Goal: Information Seeking & Learning: Learn about a topic

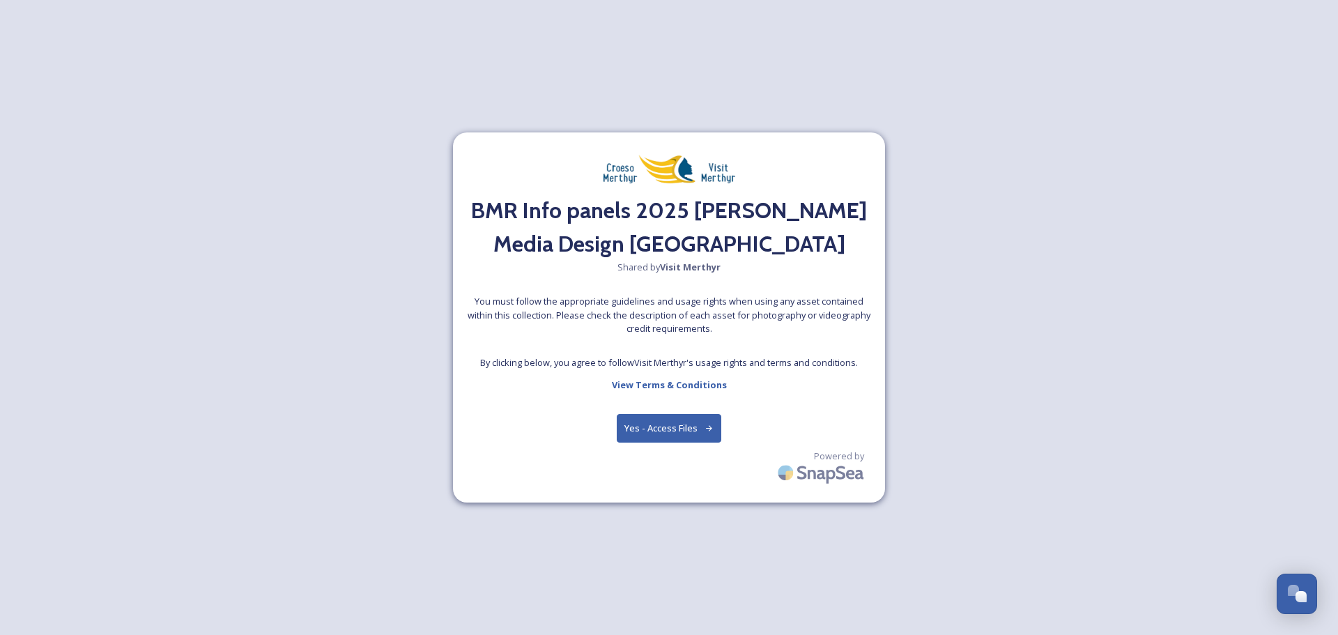
click at [655, 422] on button "Yes - Access Files" at bounding box center [669, 428] width 105 height 29
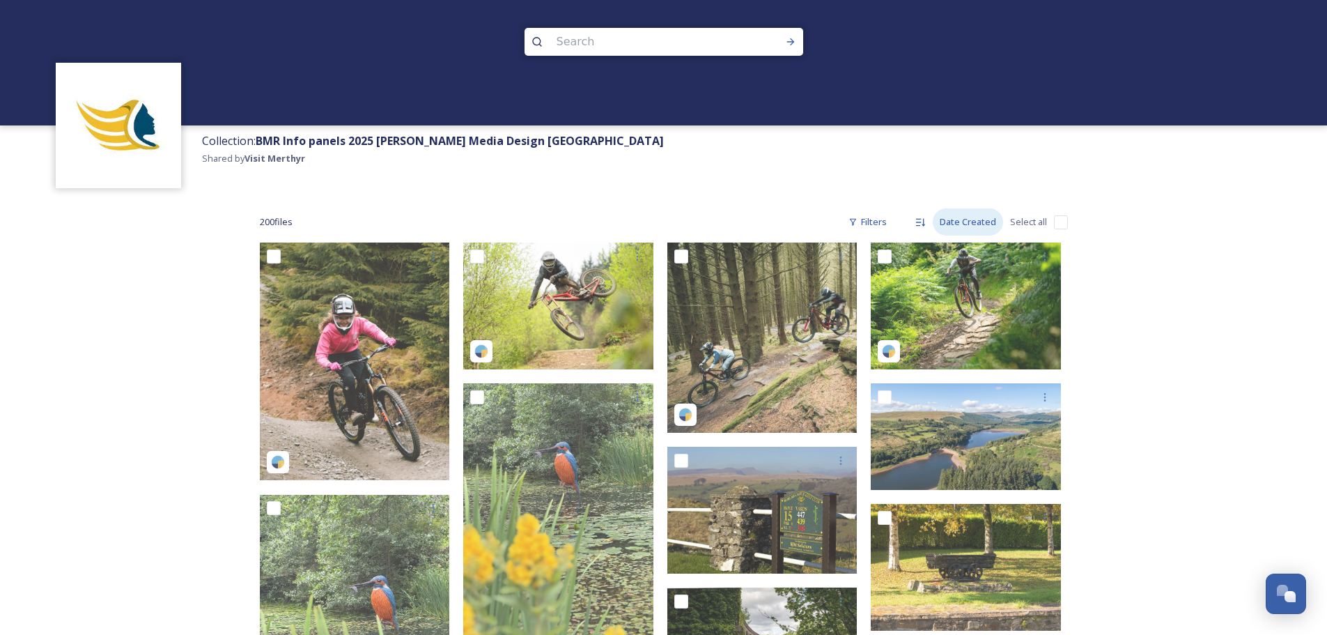
click at [955, 222] on div "Date Created" at bounding box center [968, 221] width 70 height 27
click at [956, 251] on span "Date Modified" at bounding box center [965, 253] width 59 height 13
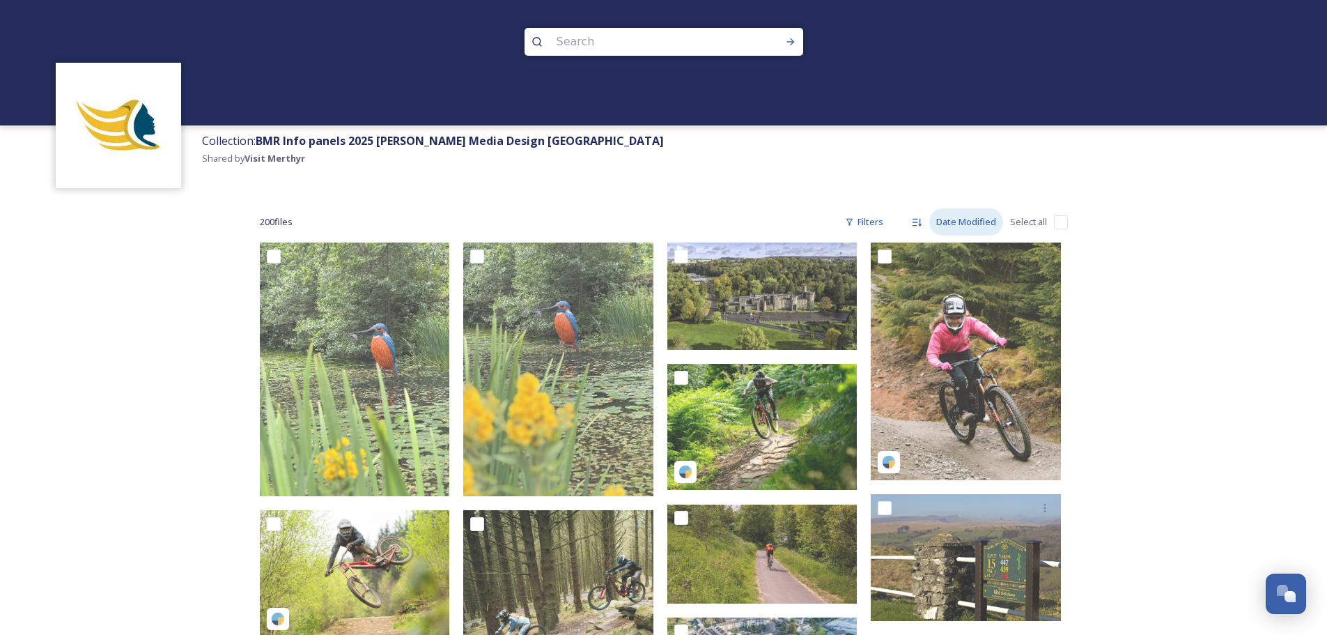
click at [963, 223] on div "Date Modified" at bounding box center [967, 221] width 74 height 27
click at [969, 279] on span "Date Created" at bounding box center [963, 280] width 55 height 13
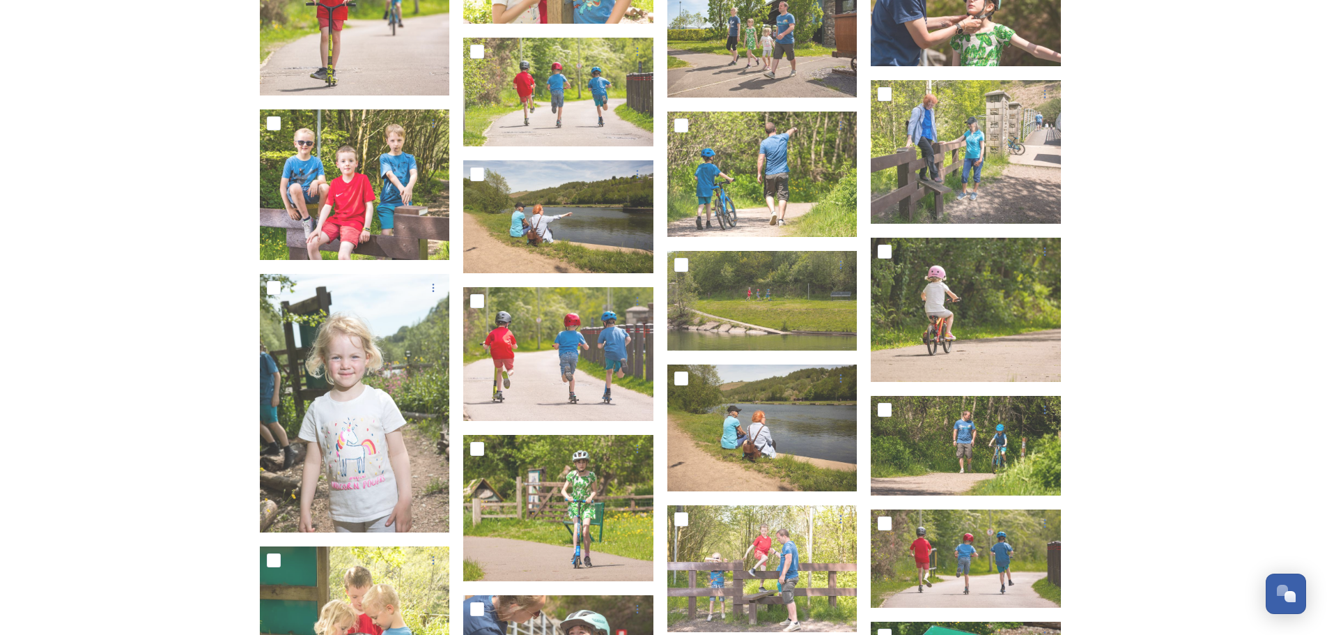
scroll to position [3693, 0]
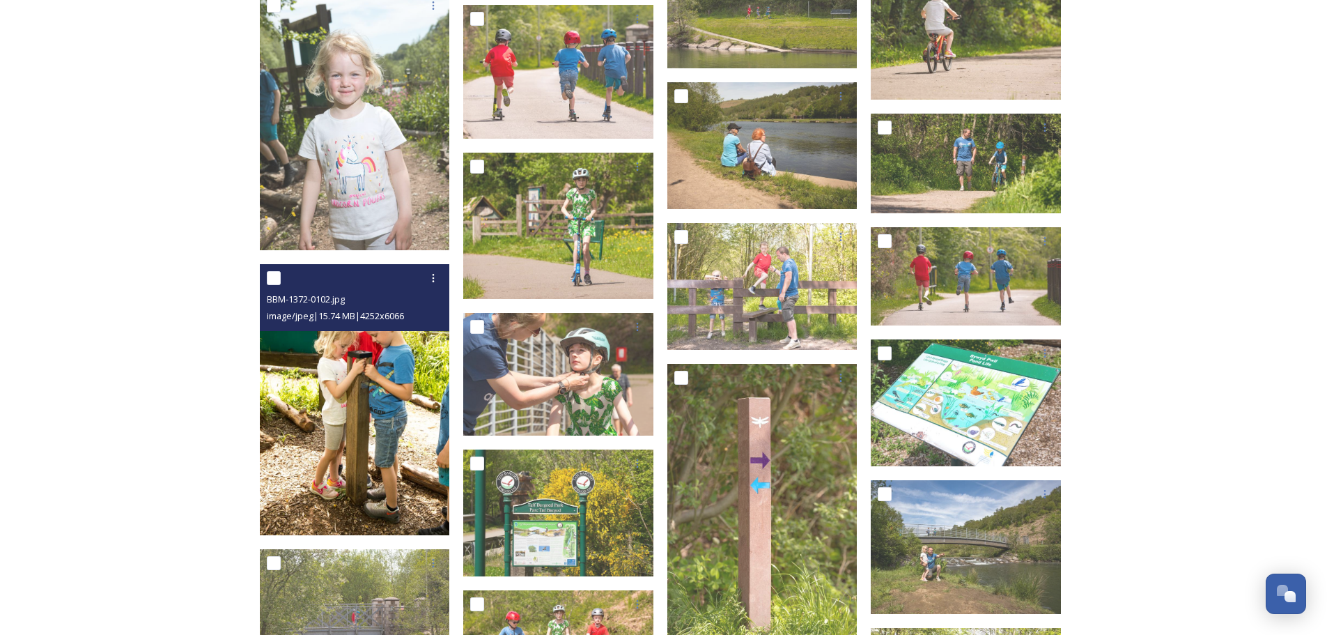
click at [382, 447] on img at bounding box center [355, 399] width 190 height 271
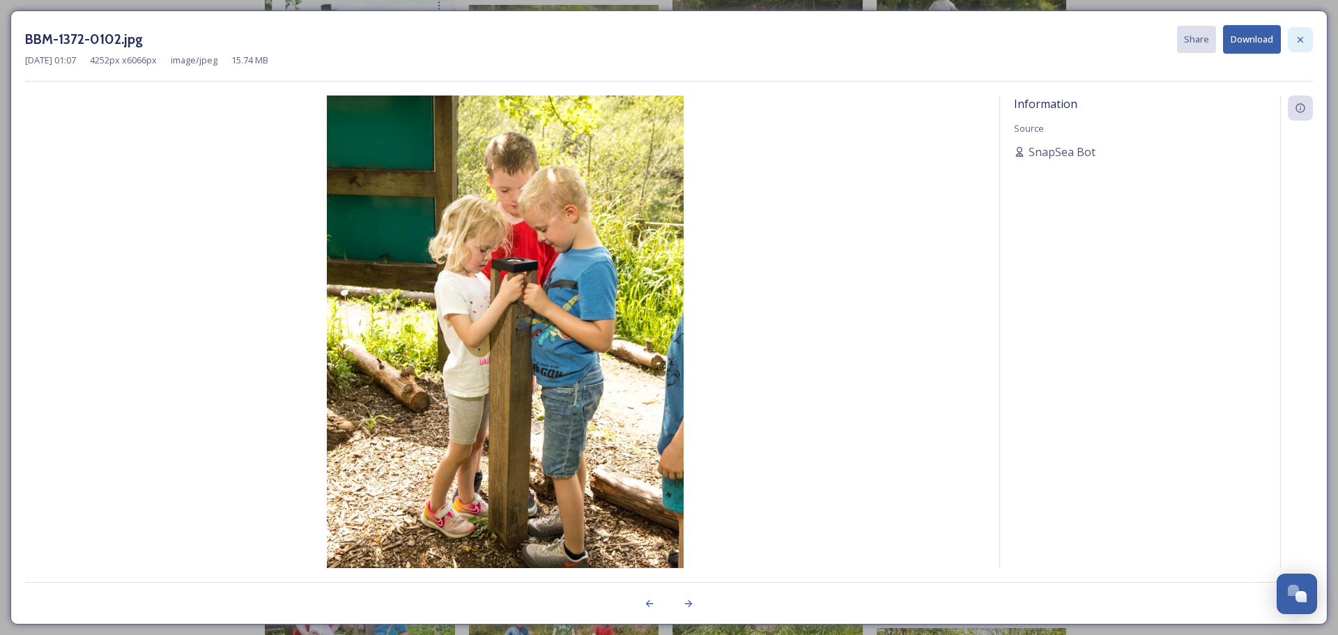
click at [1301, 36] on icon at bounding box center [1300, 39] width 11 height 11
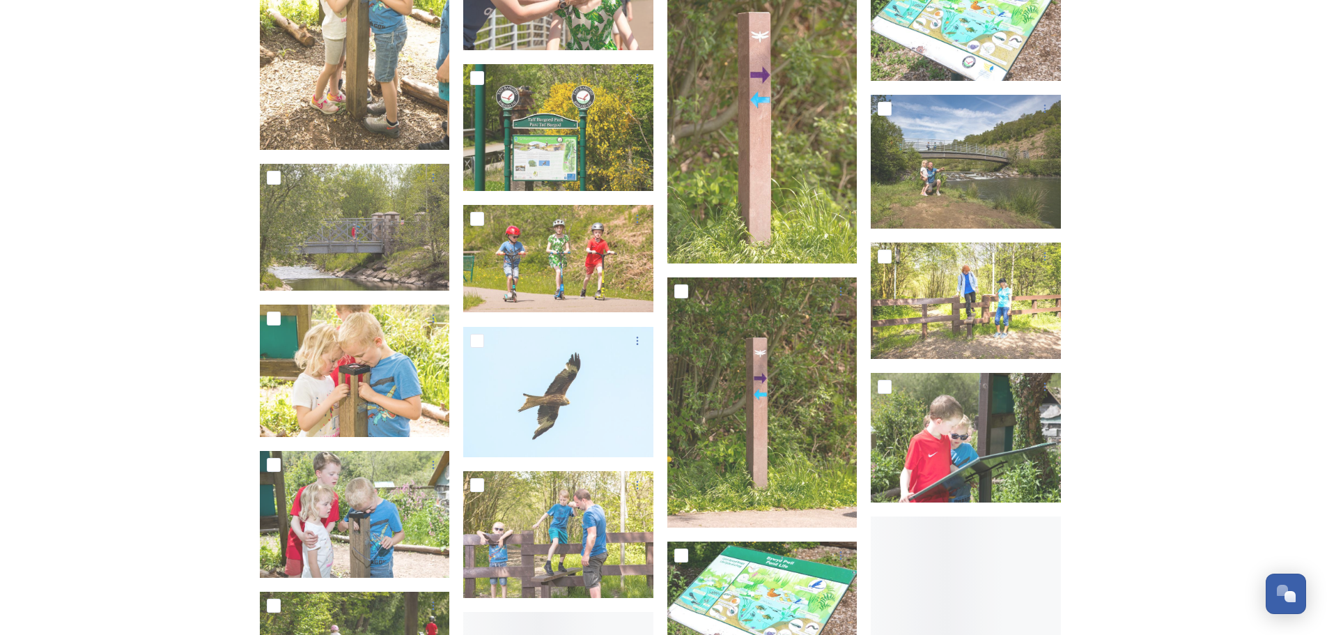
scroll to position [4181, 0]
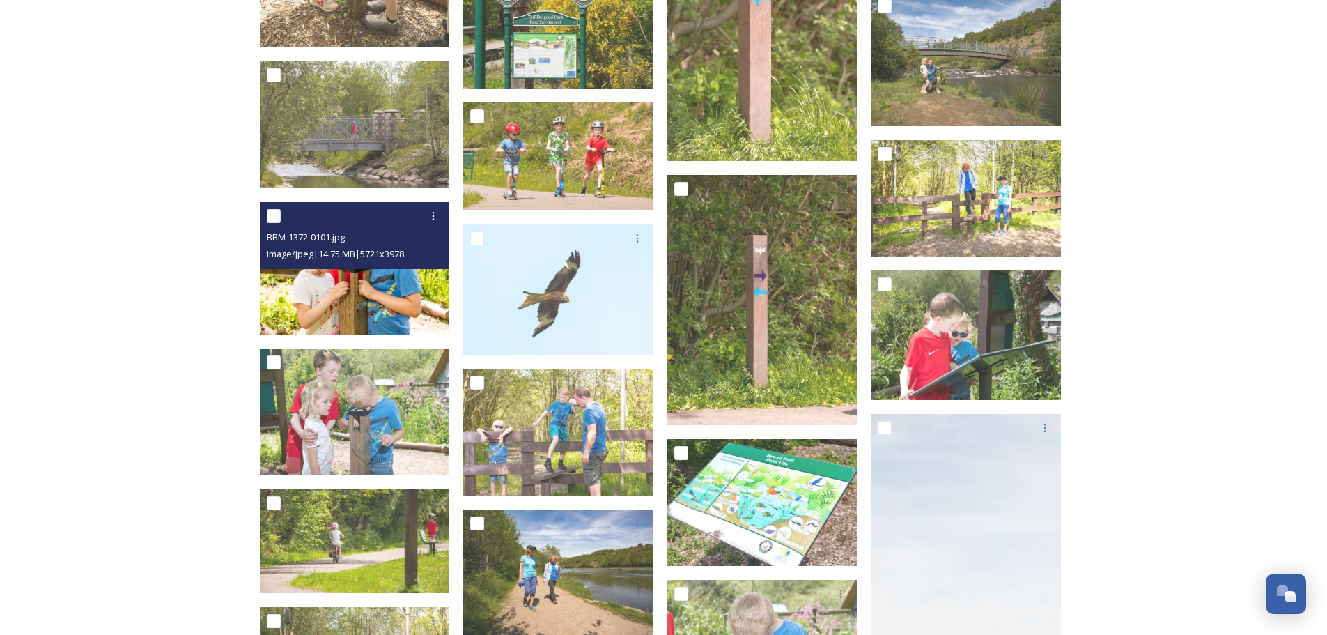
click at [401, 316] on img at bounding box center [355, 268] width 190 height 132
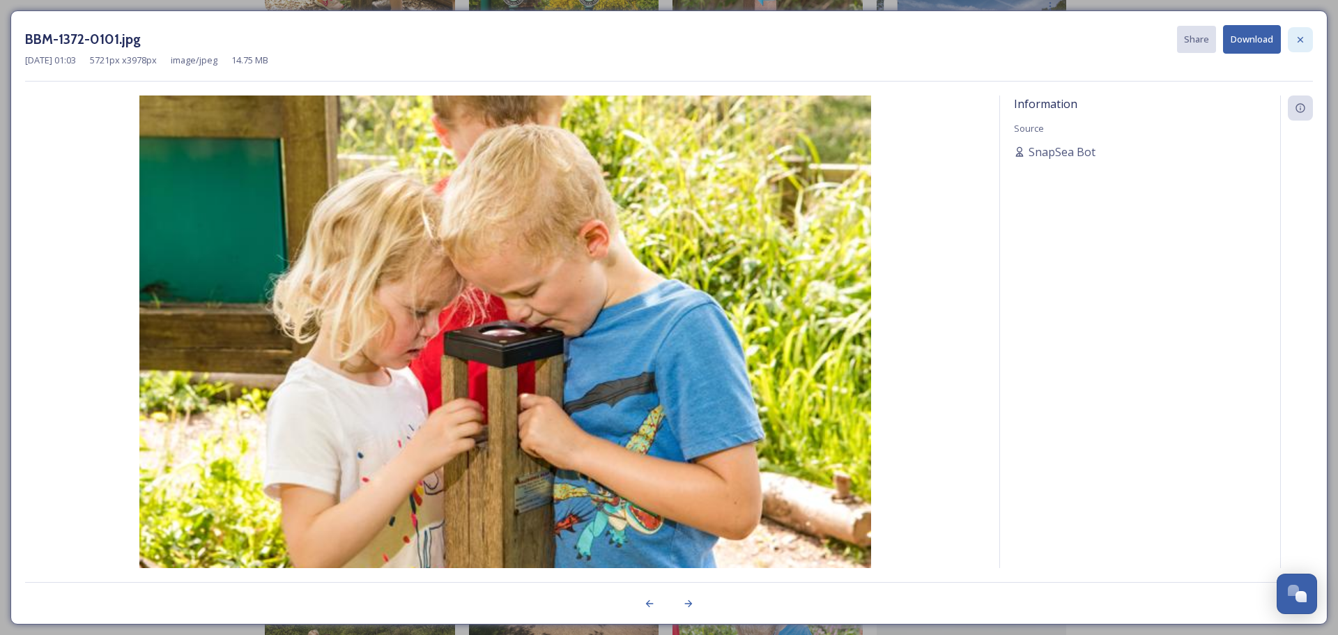
click at [1298, 41] on icon at bounding box center [1300, 39] width 6 height 6
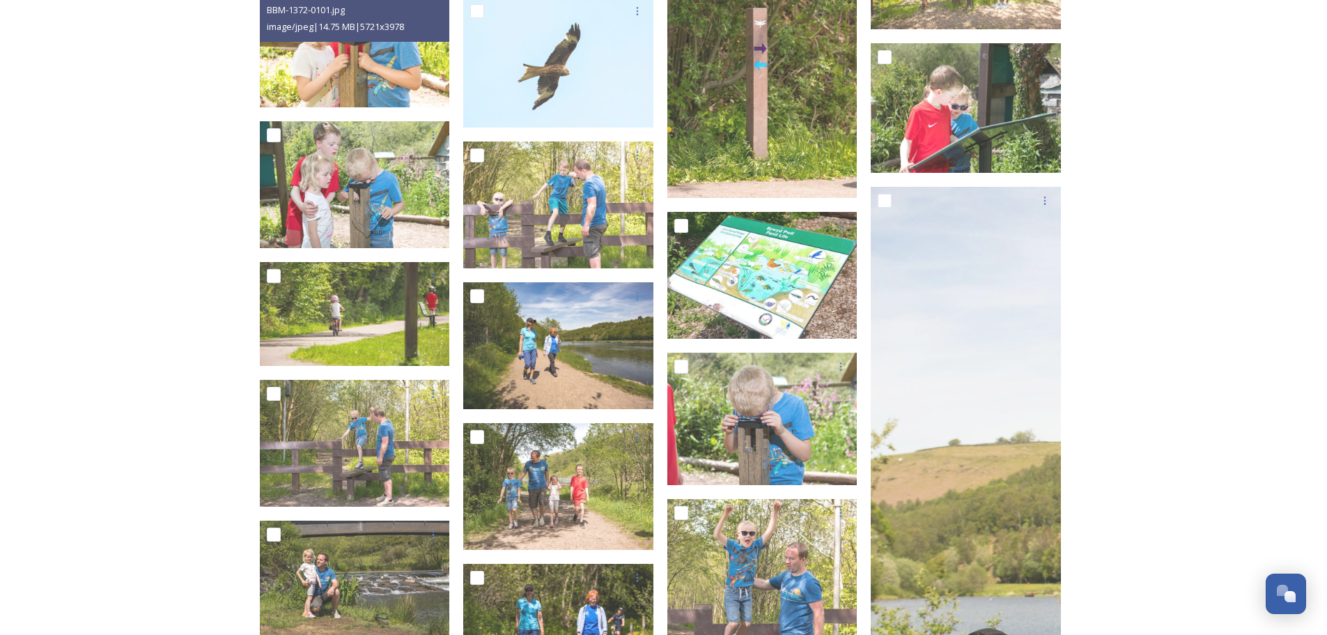
scroll to position [4459, 0]
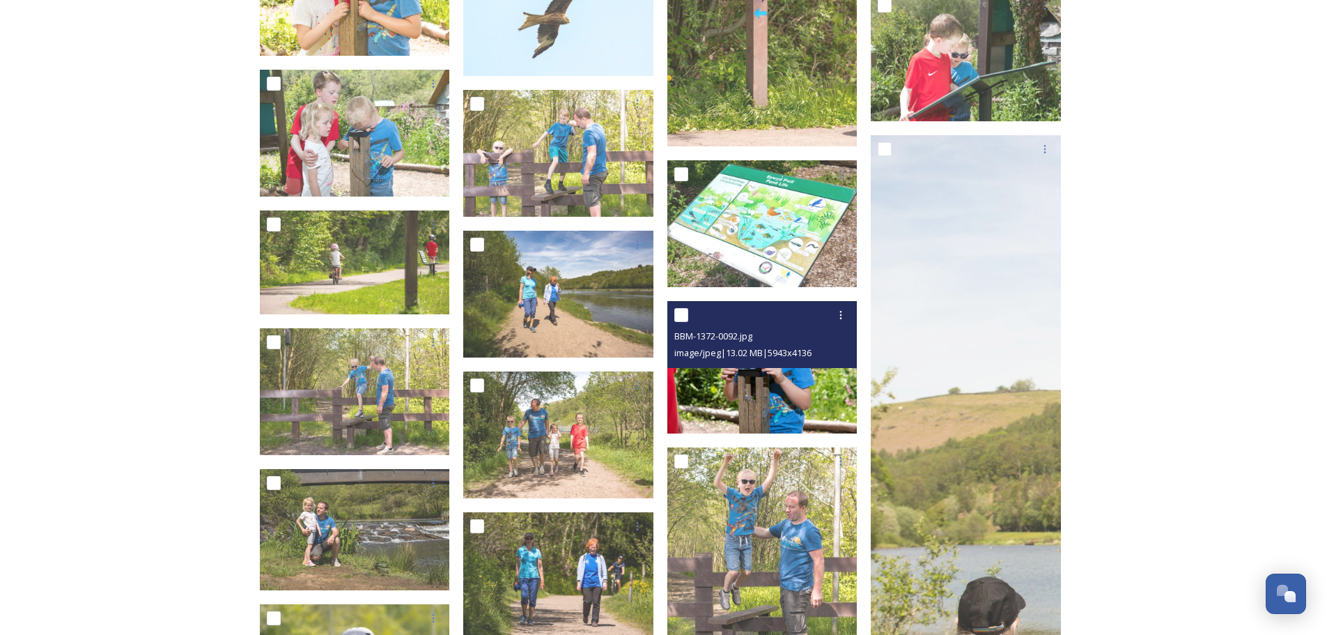
click at [827, 408] on img at bounding box center [763, 367] width 190 height 132
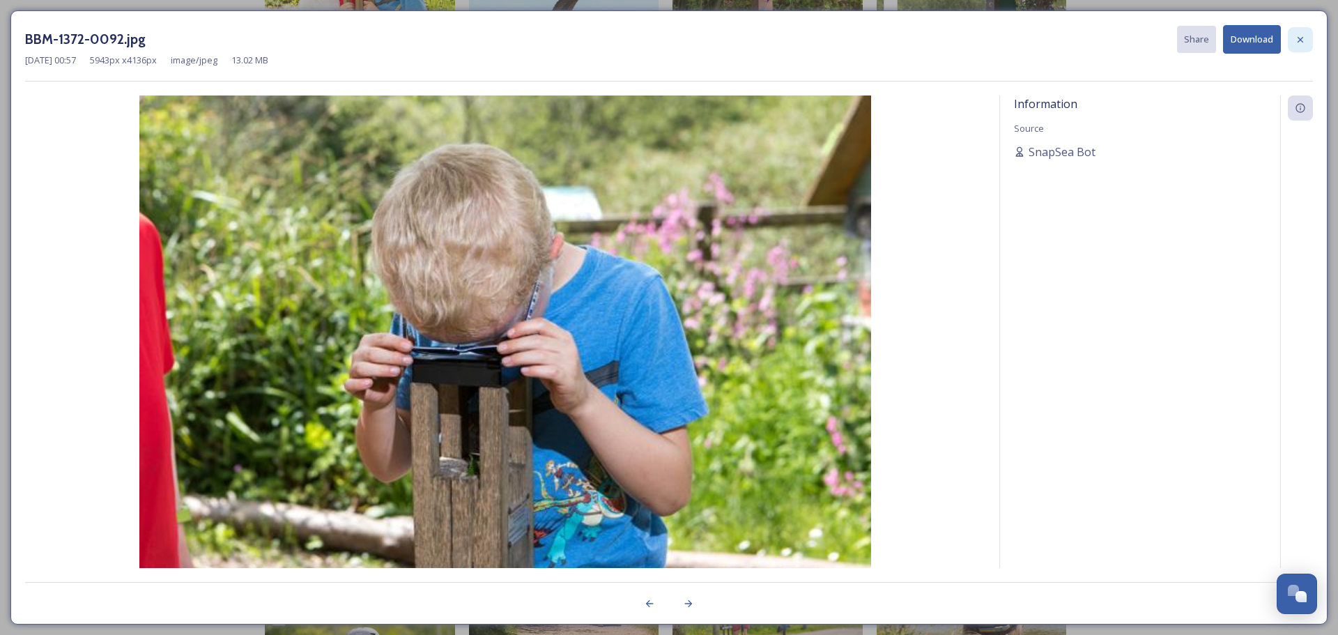
click at [1302, 39] on icon at bounding box center [1300, 39] width 11 height 11
